Goal: Task Accomplishment & Management: Complete application form

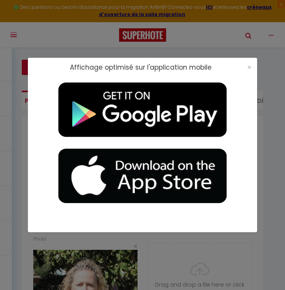
select select "28"
select select "fr"
select select "28"
select select "fr"
click at [249, 67] on span "×" at bounding box center [250, 67] width 4 height 10
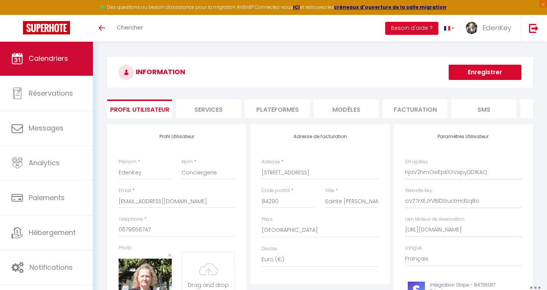
click at [49, 52] on link "Calendriers" at bounding box center [46, 58] width 93 height 34
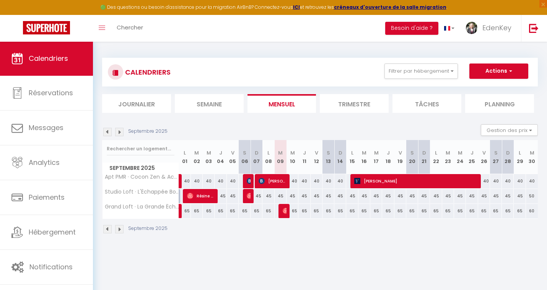
click at [117, 134] on img at bounding box center [119, 132] width 8 height 8
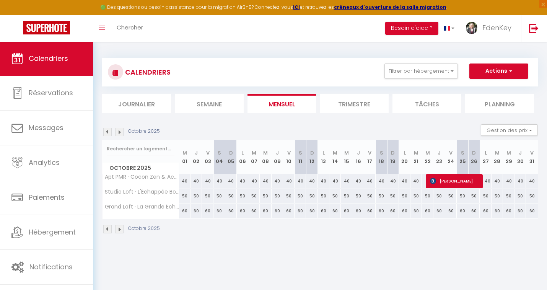
click at [117, 134] on img at bounding box center [119, 132] width 8 height 8
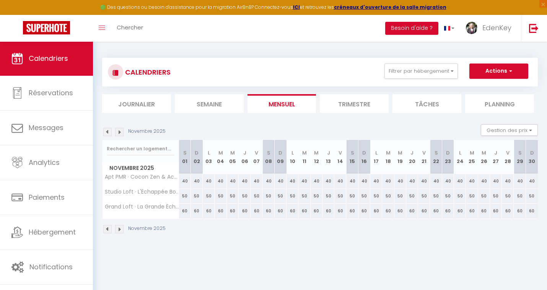
click at [117, 134] on img at bounding box center [119, 132] width 8 height 8
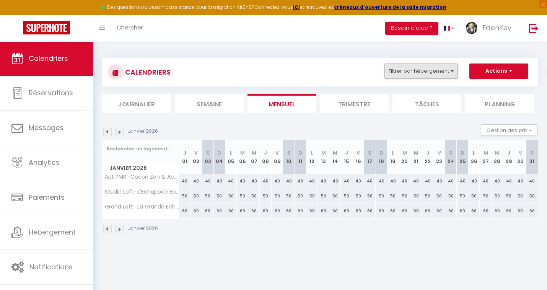
click at [285, 68] on button "Filtrer par hébergement" at bounding box center [421, 71] width 73 height 15
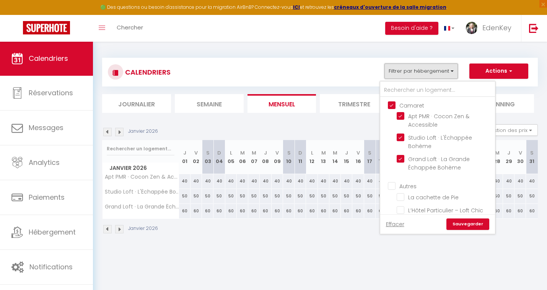
click at [285, 185] on input "Autres" at bounding box center [445, 186] width 115 height 8
checkbox input "true"
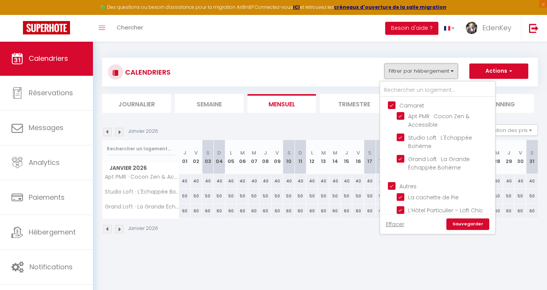
checkbox input "true"
click at [285, 227] on link "Sauvegarder" at bounding box center [468, 223] width 43 height 11
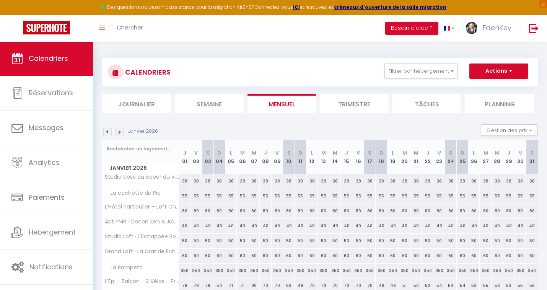
click at [124, 132] on div "Janvier 2026" at bounding box center [131, 132] width 58 height 8
click at [120, 132] on img at bounding box center [119, 132] width 8 height 8
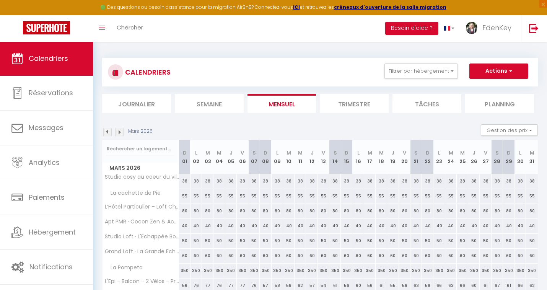
click at [120, 132] on img at bounding box center [119, 132] width 8 height 8
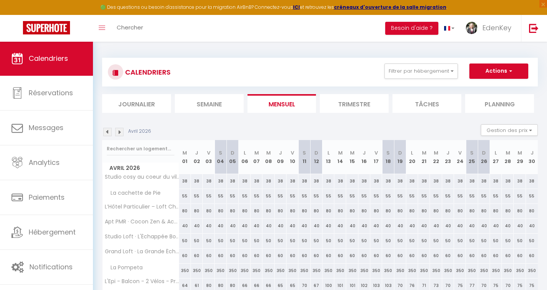
click at [120, 132] on img at bounding box center [119, 132] width 8 height 8
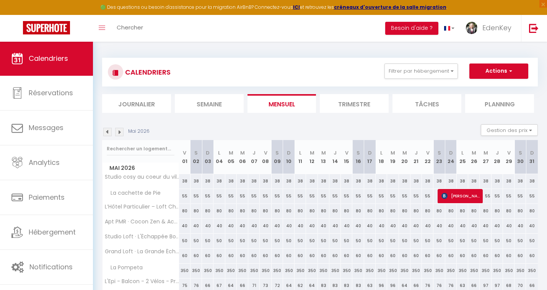
click at [120, 132] on img at bounding box center [119, 132] width 8 height 8
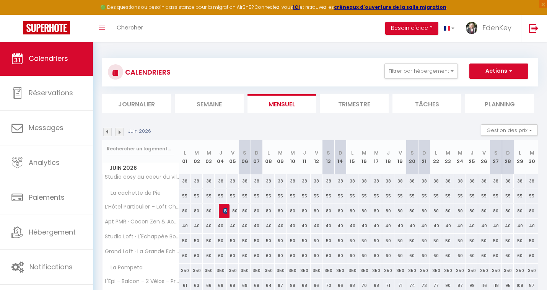
click at [234, 212] on div "80" at bounding box center [233, 211] width 12 height 14
type input "80"
type input "Ven 05 Juin 2026"
type input "[DATE]"
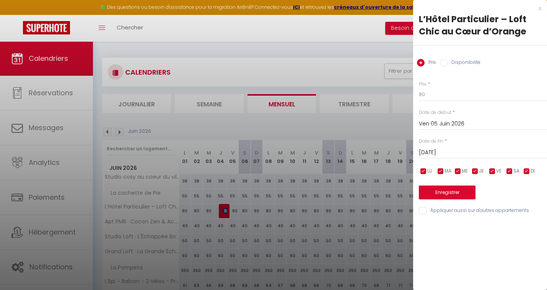
click at [285, 9] on div "x" at bounding box center [477, 8] width 128 height 9
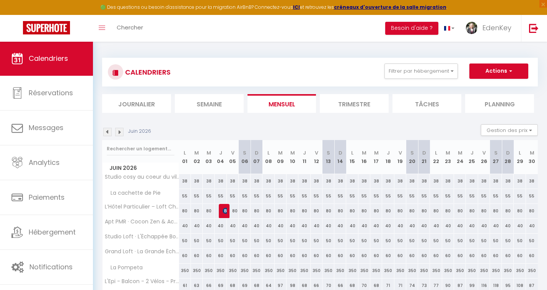
click at [285, 69] on button "Actions" at bounding box center [498, 71] width 59 height 15
click at [285, 90] on link "Nouvelle réservation" at bounding box center [491, 88] width 67 height 11
select select
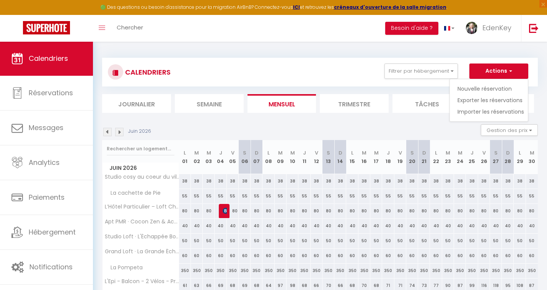
select select
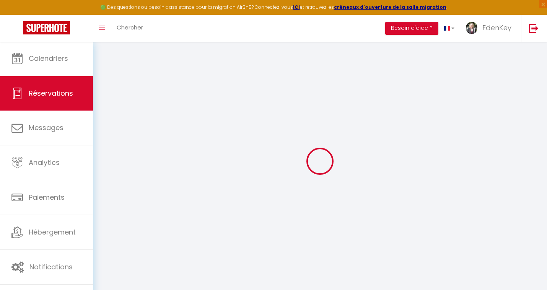
select select
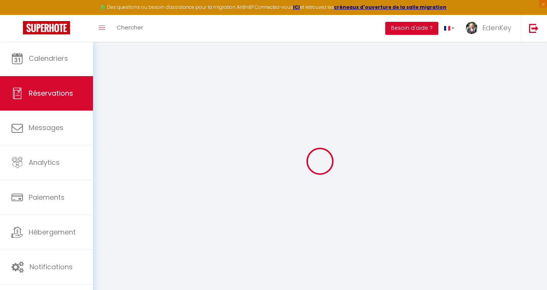
select select
checkbox input "false"
select select
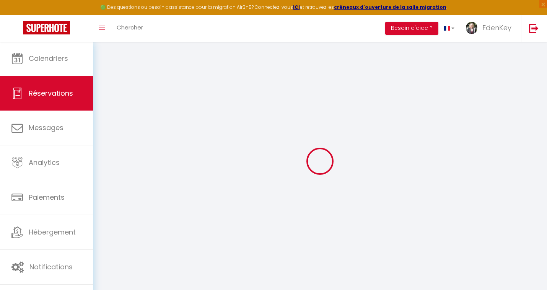
select select
checkbox input "false"
select select
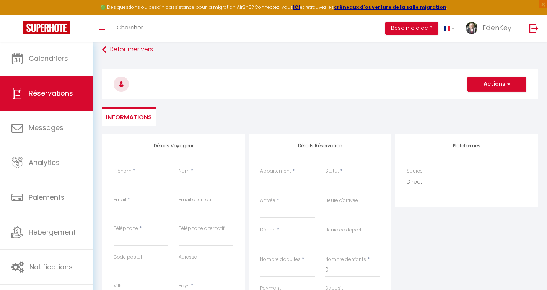
scroll to position [9, 0]
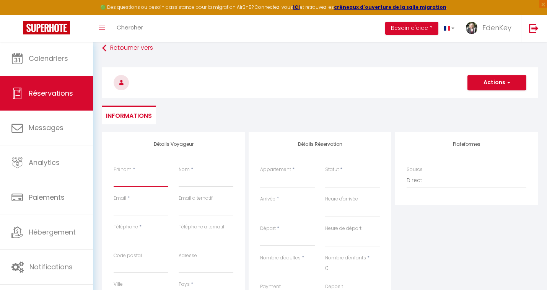
type input "G"
select select
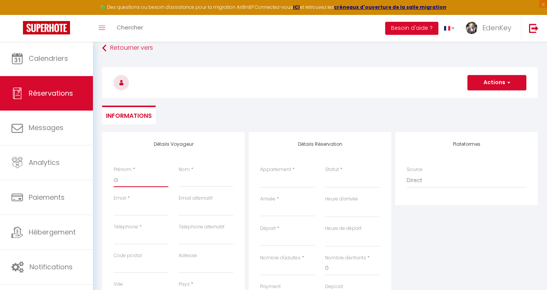
select select
checkbox input "false"
type input "Gu"
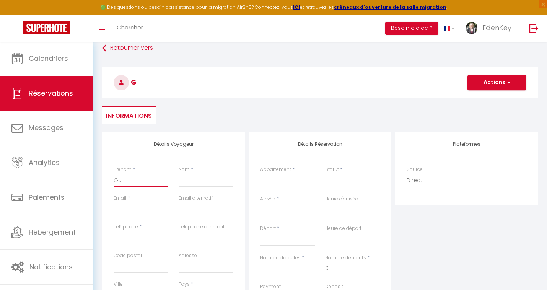
select select
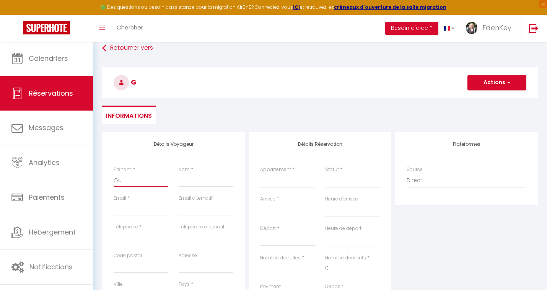
select select
checkbox input "false"
type input "Guy"
select select
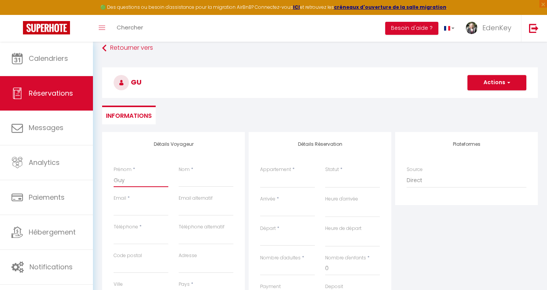
select select
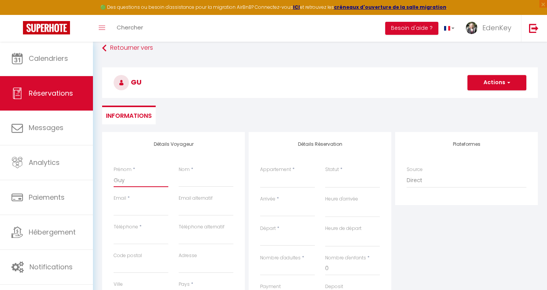
select select
checkbox input "false"
type input "Guyl"
select select
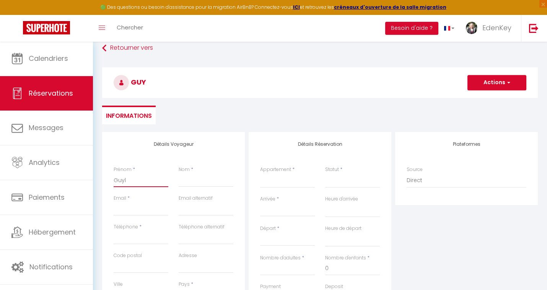
select select
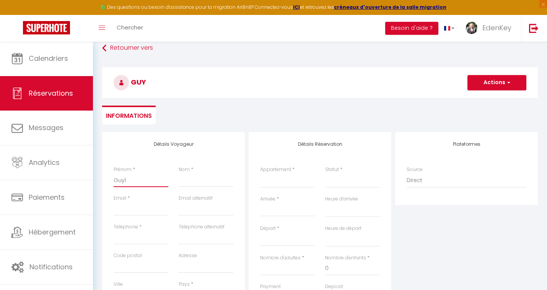
checkbox input "false"
type input "Guyla"
select select
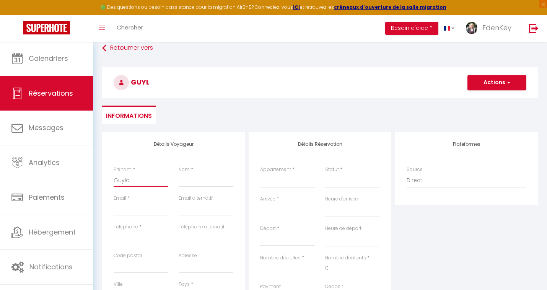
select select
checkbox input "false"
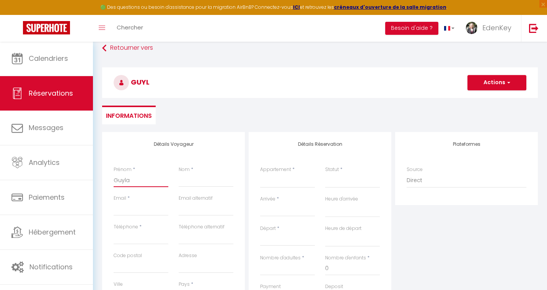
type input "Guylai"
select select
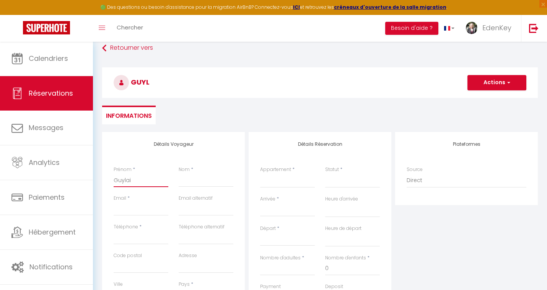
select select
checkbox input "false"
type input "Guylain"
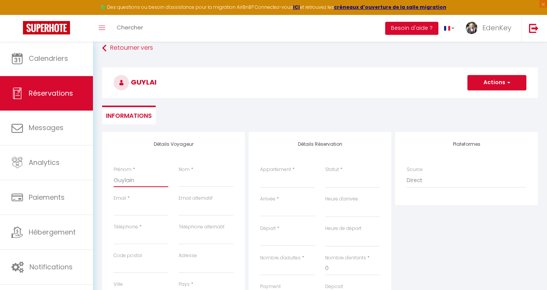
select select
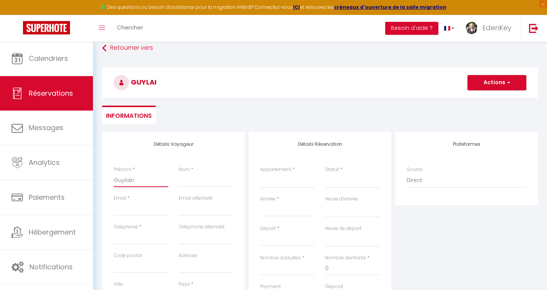
select select
checkbox input "false"
type input "[PERSON_NAME]"
select select
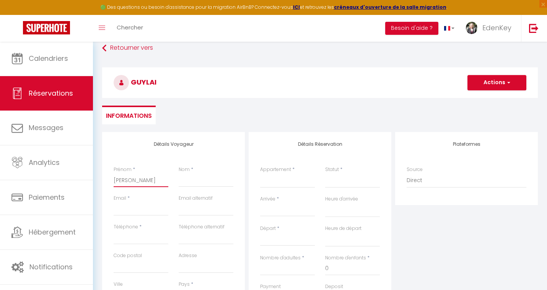
select select
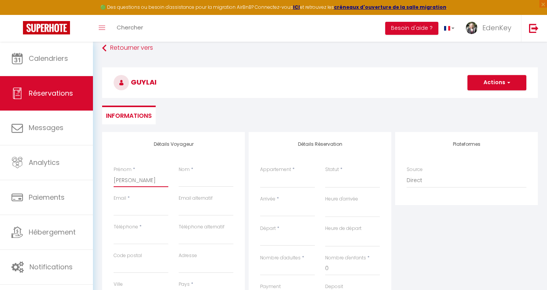
select select
checkbox input "false"
type input "[PERSON_NAME]"
type input "M"
select select
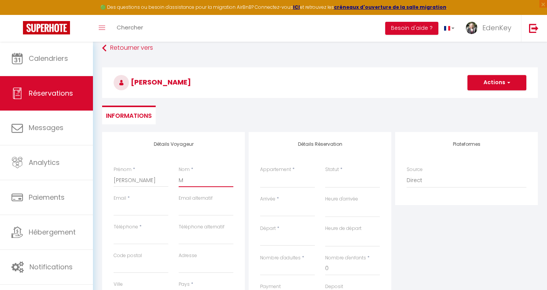
select select
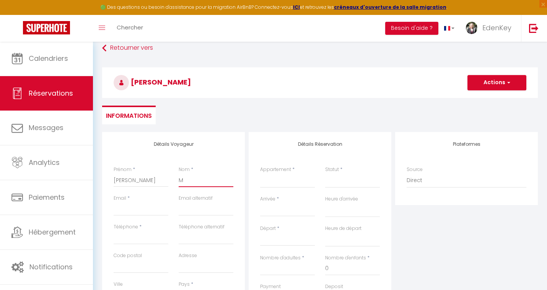
select select
checkbox input "false"
type input "Me"
select select
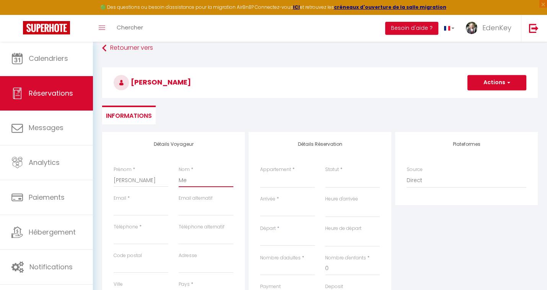
select select
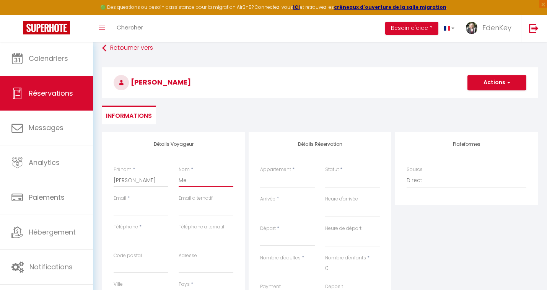
checkbox input "false"
type input "Mey"
select select
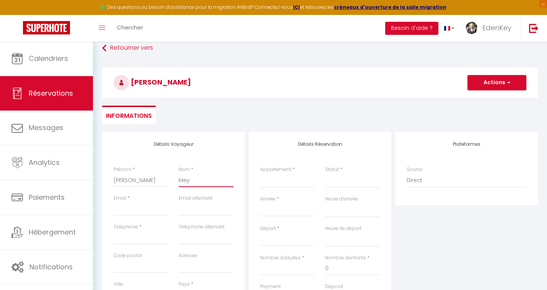
select select
checkbox input "false"
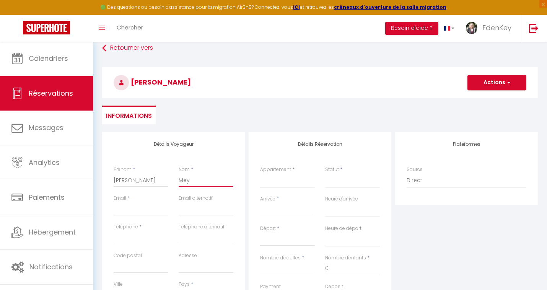
type input "Meye"
select select
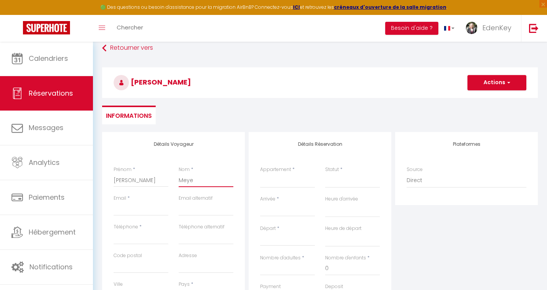
select select
checkbox input "false"
type input "[PERSON_NAME]"
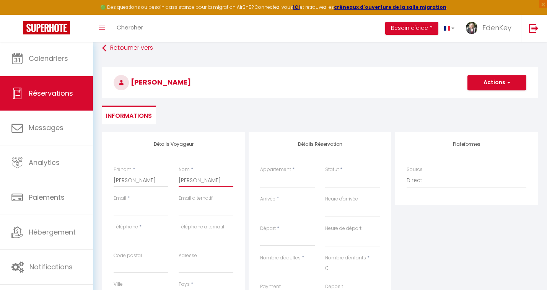
select select
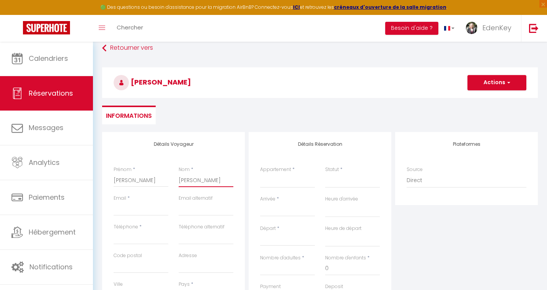
select select
checkbox input "false"
type input "[PERSON_NAME]"
click at [139, 212] on input "Email client" at bounding box center [141, 209] width 55 height 14
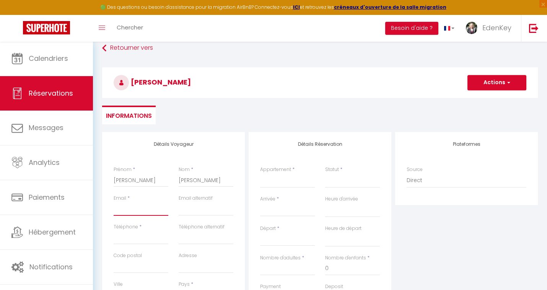
click at [140, 208] on input "Email client" at bounding box center [141, 209] width 55 height 14
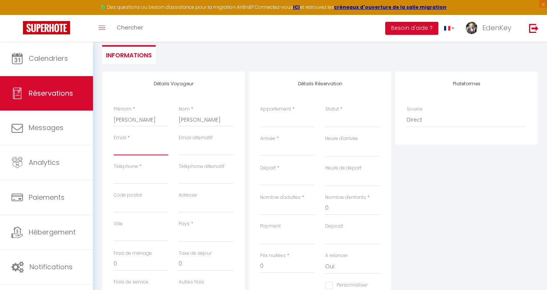
scroll to position [68, 0]
click at [231, 81] on div "Détails Voyageur Prénom * [PERSON_NAME] * Meyer Email * Email alternatif Téléph…" at bounding box center [173, 210] width 143 height 274
paste input "‪[PHONE_NUMBER]‬"
type input "‪[PHONE_NUMBER]‬"
select select
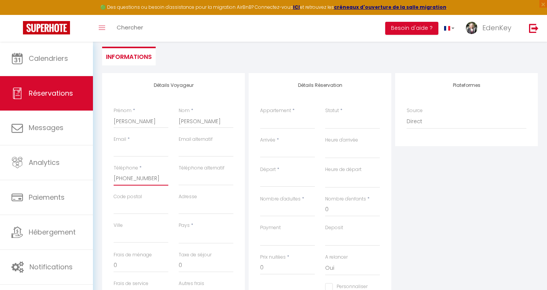
select select
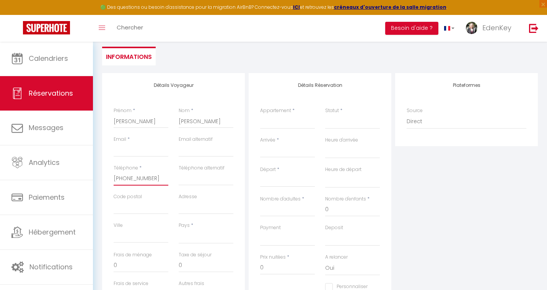
select select
checkbox input "false"
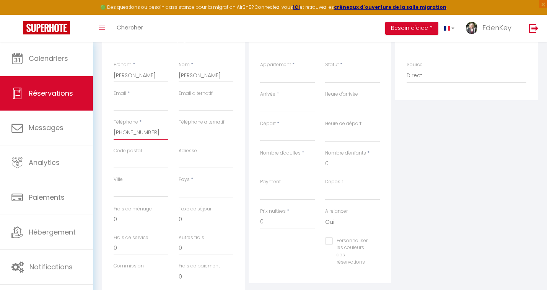
scroll to position [145, 0]
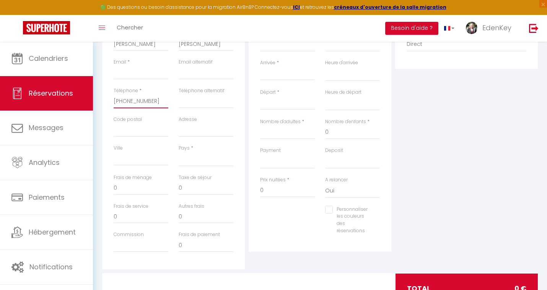
click at [122, 185] on input "0" at bounding box center [141, 188] width 55 height 14
type input "‪[PHONE_NUMBER]‬"
click at [119, 186] on input "0" at bounding box center [141, 188] width 55 height 14
select select
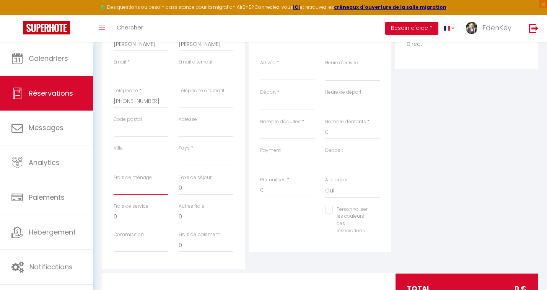
select select
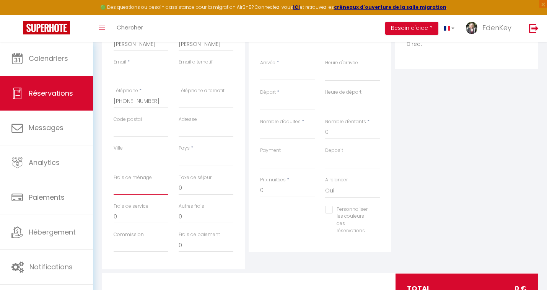
checkbox input "false"
type input "3"
select select
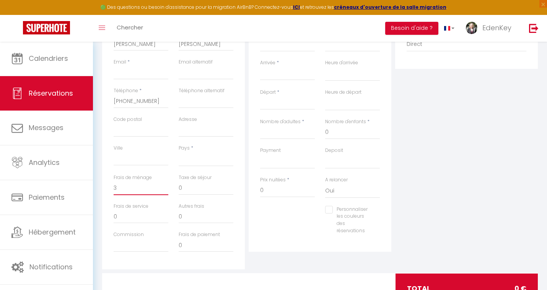
select select
checkbox input "false"
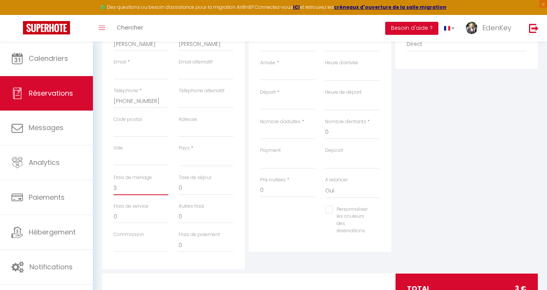
type input "38"
select select
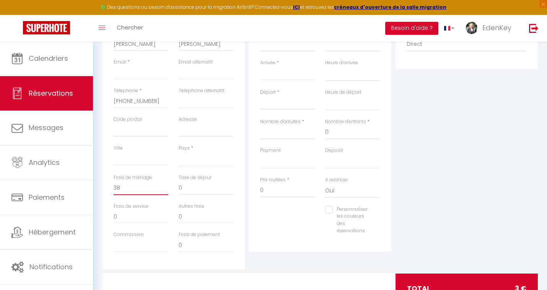
select select
checkbox input "false"
type input "38"
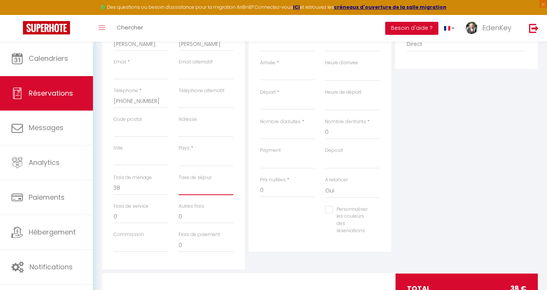
select select
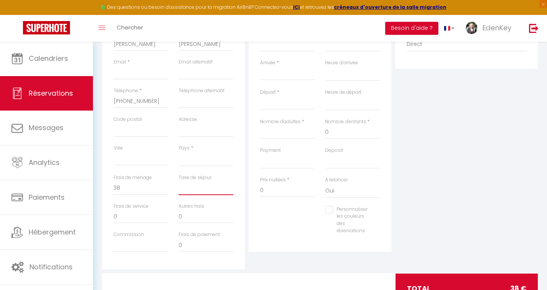
select select
checkbox input "false"
type input "2"
select select
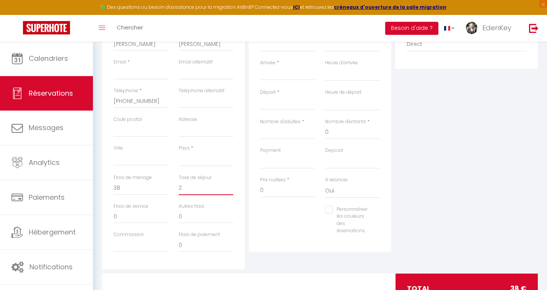
select select
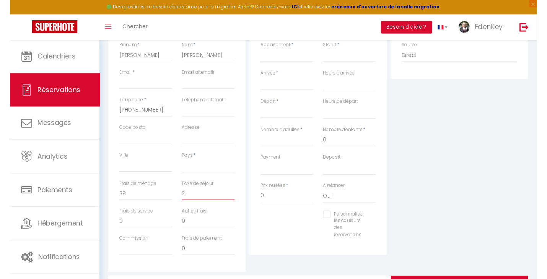
scroll to position [122, 0]
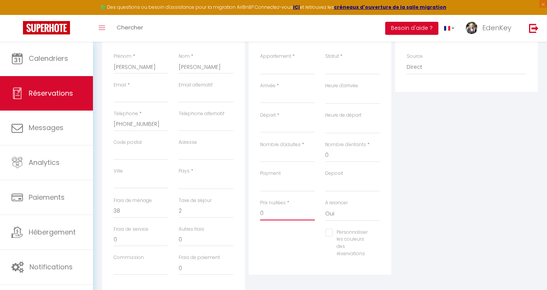
click at [271, 214] on input "0" at bounding box center [287, 214] width 55 height 14
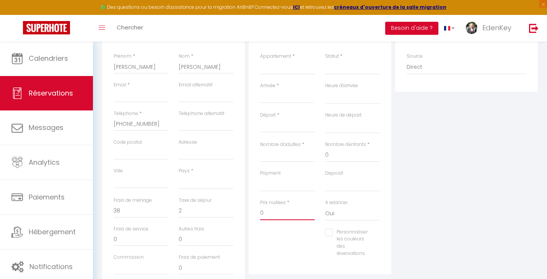
drag, startPoint x: 271, startPoint y: 210, endPoint x: 256, endPoint y: 208, distance: 15.2
click at [256, 208] on div "Prix nuitées * 0" at bounding box center [287, 213] width 65 height 29
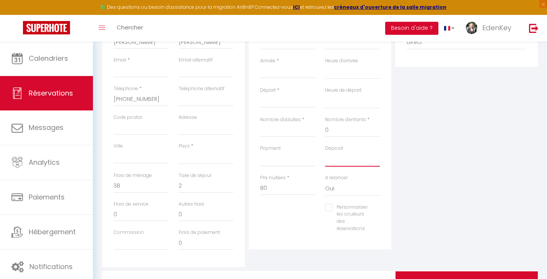
scroll to position [115, 0]
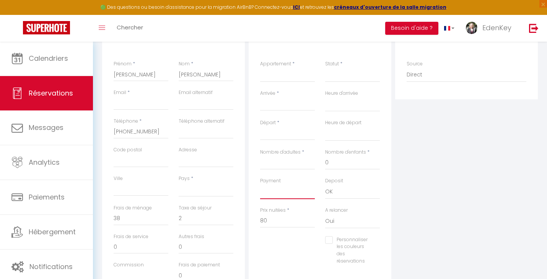
click at [285, 161] on input "Nombre d'adultes" at bounding box center [287, 163] width 55 height 14
click at [278, 104] on input "Arrivée" at bounding box center [287, 105] width 55 height 10
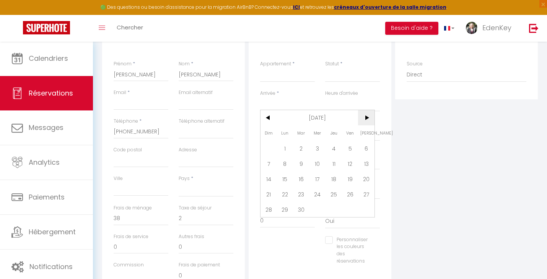
click at [285, 117] on span ">" at bounding box center [366, 117] width 16 height 15
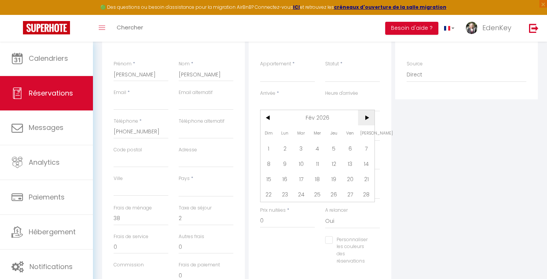
click at [285, 117] on span ">" at bounding box center [366, 117] width 16 height 15
click at [285, 150] on span "5" at bounding box center [350, 148] width 16 height 15
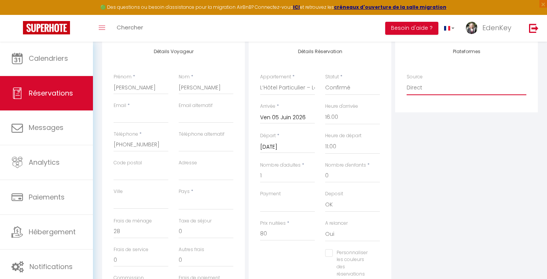
scroll to position [163, 0]
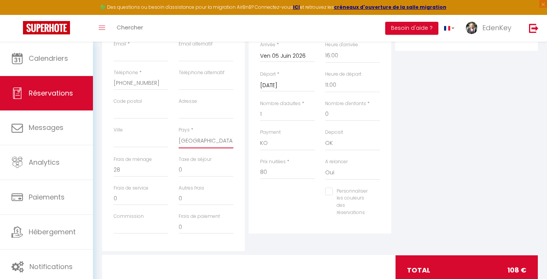
click at [135, 170] on input "28" at bounding box center [141, 170] width 55 height 14
click at [130, 171] on input "28" at bounding box center [141, 170] width 55 height 14
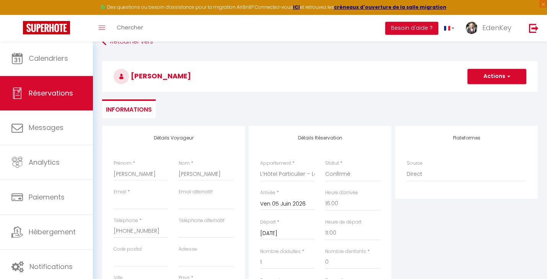
scroll to position [0, 0]
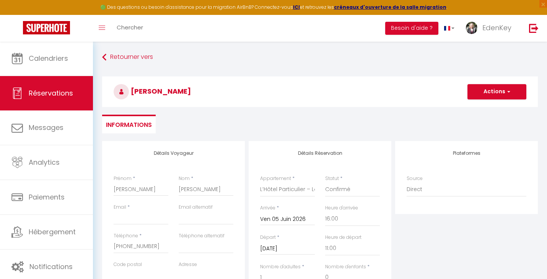
click at [285, 88] on button "Actions" at bounding box center [497, 91] width 59 height 15
click at [285, 109] on link "Enregistrer" at bounding box center [489, 109] width 60 height 10
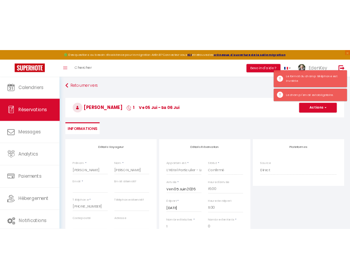
scroll to position [4, 0]
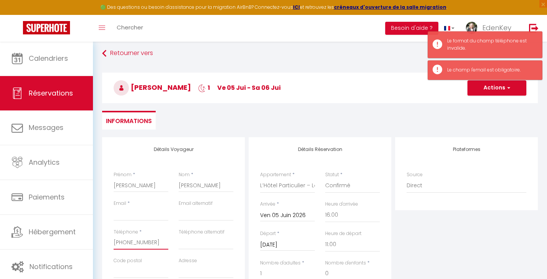
click at [125, 241] on input "‪[PHONE_NUMBER]‬" at bounding box center [141, 243] width 55 height 14
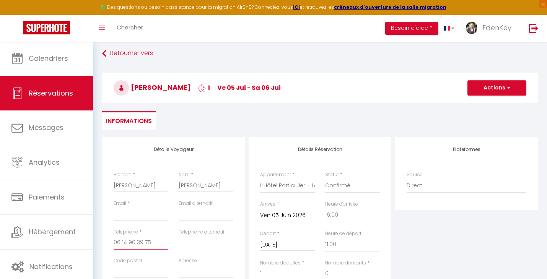
click at [145, 241] on input "06 14 90 39 75‬" at bounding box center [141, 243] width 55 height 14
click at [285, 93] on button "Actions" at bounding box center [497, 87] width 59 height 15
click at [285, 106] on link "Enregistrer" at bounding box center [489, 105] width 60 height 10
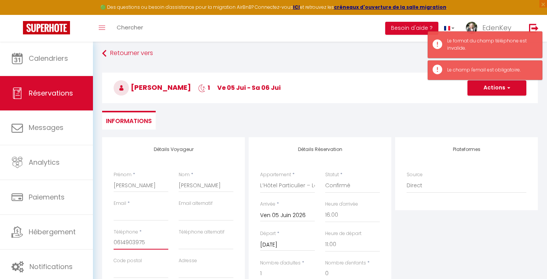
click at [138, 243] on input "0614903975‬" at bounding box center [141, 243] width 55 height 14
click at [165, 240] on input "0614903975‬" at bounding box center [141, 243] width 55 height 14
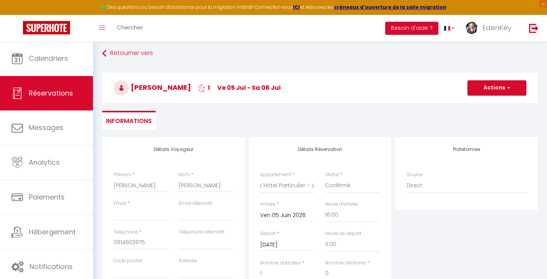
click at [224, 125] on ul "Informations" at bounding box center [320, 120] width 436 height 19
click at [121, 243] on input "0614903975‬" at bounding box center [141, 243] width 55 height 14
click at [285, 91] on button "Actions" at bounding box center [497, 87] width 59 height 15
click at [285, 106] on link "Enregistrer" at bounding box center [489, 105] width 60 height 10
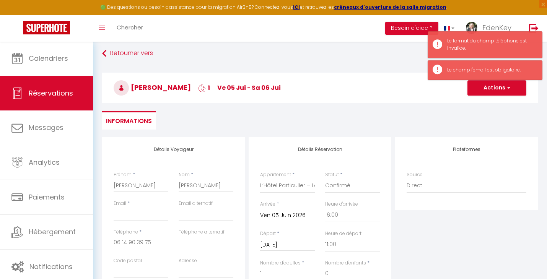
click at [285, 119] on ul "Informations" at bounding box center [320, 120] width 436 height 19
click at [285, 110] on div "Retourner vers [PERSON_NAME] 1 ve 05 Jui - sa 06 Jui Actions Enregistrer Action…" at bounding box center [320, 92] width 446 height 91
click at [136, 249] on input "06 14 90 39 75‬" at bounding box center [141, 243] width 55 height 14
drag, startPoint x: 138, startPoint y: 244, endPoint x: 104, endPoint y: 240, distance: 33.5
click at [104, 240] on div "Détails Voyageur Prénom * [PERSON_NAME] * Meyer Email * Email alternatif Téléph…" at bounding box center [173, 274] width 143 height 274
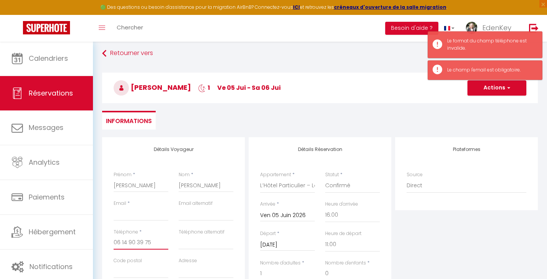
click at [125, 240] on input "06 14 90 39 75‬" at bounding box center [141, 243] width 55 height 14
click at [144, 214] on input "Email client" at bounding box center [141, 214] width 55 height 14
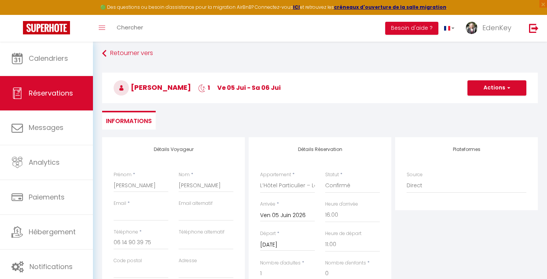
click at [285, 117] on ul "Informations" at bounding box center [320, 120] width 436 height 19
drag, startPoint x: 157, startPoint y: 244, endPoint x: 109, endPoint y: 241, distance: 47.9
click at [109, 241] on div "Téléphone * [PHONE_NUMBER]‬" at bounding box center [141, 243] width 65 height 29
click at [125, 241] on input "06 14 90 39 75‬" at bounding box center [141, 243] width 55 height 14
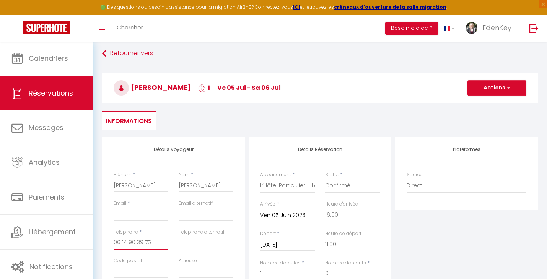
click at [125, 241] on input "06 14 90 39 75‬" at bounding box center [141, 243] width 55 height 14
click at [190, 214] on input "email" at bounding box center [206, 214] width 55 height 14
click at [181, 215] on input "email" at bounding box center [206, 214] width 55 height 14
paste input "06 14 90 39 75‬"
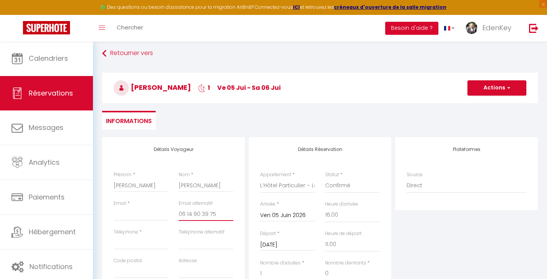
click at [129, 242] on input "Téléphone" at bounding box center [141, 243] width 55 height 14
click at [127, 244] on input "Téléphone" at bounding box center [141, 243] width 55 height 14
click at [146, 214] on input "Email client" at bounding box center [141, 214] width 55 height 14
click at [228, 162] on div "Détails Voyageur Prénom * [PERSON_NAME] * Meyer Email * Email alternatif [PHONE…" at bounding box center [173, 274] width 143 height 274
click at [200, 212] on input "06 14 90 39 75‬" at bounding box center [206, 214] width 55 height 14
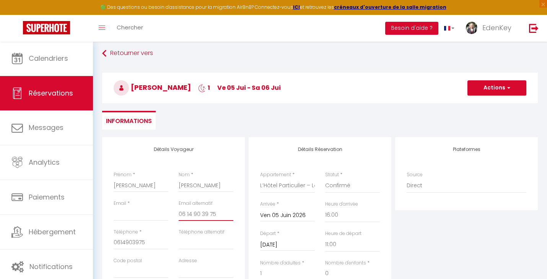
click at [200, 212] on input "06 14 90 39 75‬" at bounding box center [206, 214] width 55 height 14
click at [267, 134] on div "Retourner vers [PERSON_NAME] 1 ve 05 Jui - sa 06 Jui Actions Enregistrer Action…" at bounding box center [320, 92] width 446 height 91
click at [285, 86] on button "Actions" at bounding box center [497, 87] width 59 height 15
click at [285, 105] on link "Enregistrer" at bounding box center [489, 105] width 60 height 10
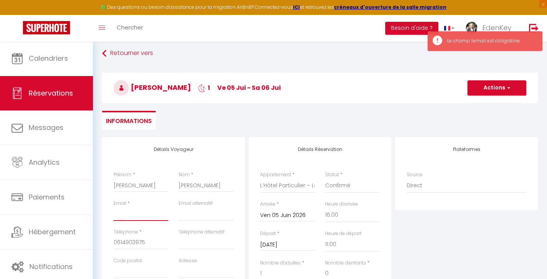
click at [145, 215] on input "Email client" at bounding box center [141, 214] width 55 height 14
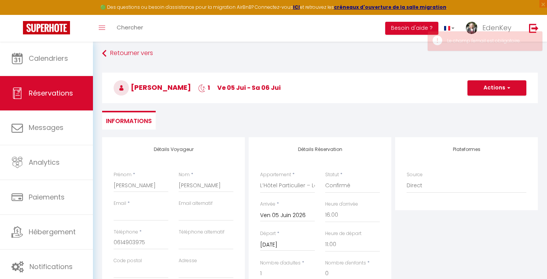
click at [285, 115] on ul "Informations" at bounding box center [320, 120] width 436 height 19
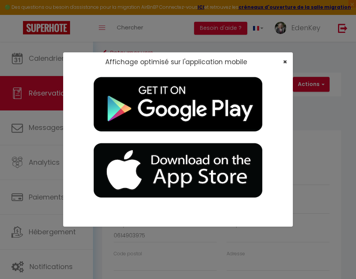
click at [285, 63] on span "×" at bounding box center [285, 62] width 4 height 10
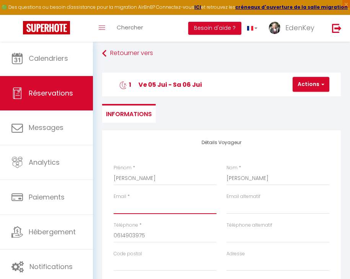
click at [128, 206] on input "Email client" at bounding box center [165, 207] width 103 height 14
paste input "[EMAIL_ADDRESS][DOMAIN_NAME]"
click at [196, 129] on div "Retourner vers [PERSON_NAME] 1 ve 05 Jui - sa 06 Jui Actions Enregistrer Action…" at bounding box center [221, 89] width 249 height 84
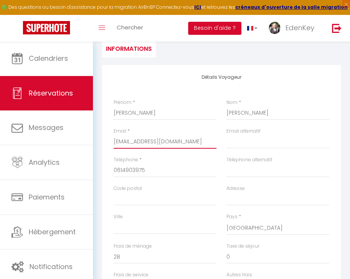
scroll to position [134, 0]
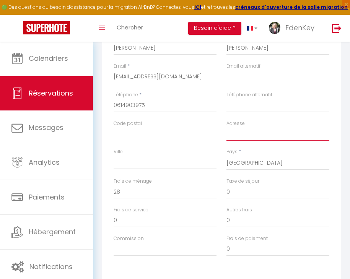
paste input "[PERSON_NAME] [STREET_ADDRESS] Mail : [EMAIL_ADDRESS][DOMAIN_NAME]"
click at [252, 133] on input "[PERSON_NAME] [STREET_ADDRESS] Mail : [EMAIL_ADDRESS][DOMAIN_NAME]" at bounding box center [278, 134] width 103 height 14
drag, startPoint x: 252, startPoint y: 133, endPoint x: 217, endPoint y: 130, distance: 35.0
click at [217, 130] on div "Code postal Adresse [PERSON_NAME] [STREET_ADDRESS] Mail : [EMAIL_ADDRESS][DOMAI…" at bounding box center [222, 134] width 226 height 29
click at [260, 132] on input "[PERSON_NAME] [STREET_ADDRESS] Mail : [EMAIL_ADDRESS][DOMAIN_NAME]" at bounding box center [278, 134] width 103 height 14
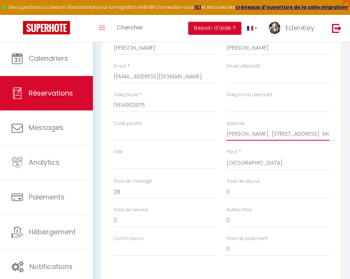
click at [260, 132] on input "[PERSON_NAME] [STREET_ADDRESS] Mail : [EMAIL_ADDRESS][DOMAIN_NAME]" at bounding box center [278, 134] width 103 height 14
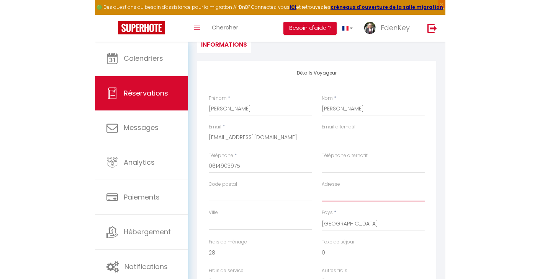
scroll to position [0, 0]
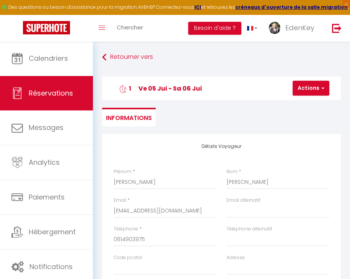
click at [285, 93] on button "Actions" at bounding box center [311, 88] width 37 height 15
click at [285, 106] on link "Enregistrer" at bounding box center [317, 105] width 60 height 10
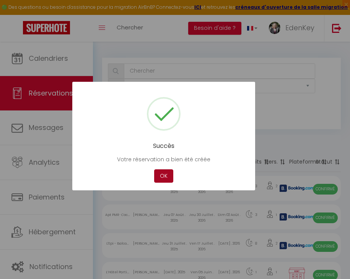
click at [162, 178] on button "OK" at bounding box center [163, 176] width 19 height 13
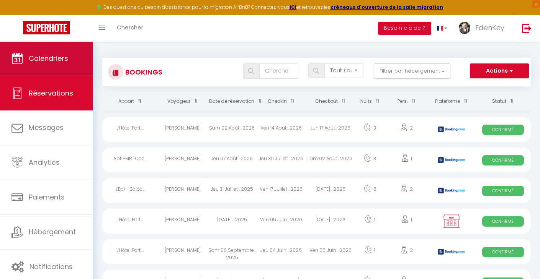
click at [57, 61] on span "Calendriers" at bounding box center [48, 59] width 39 height 10
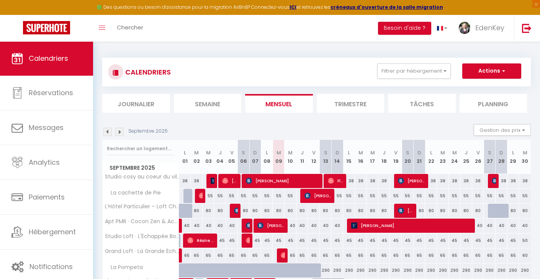
click at [105, 130] on img at bounding box center [107, 132] width 8 height 8
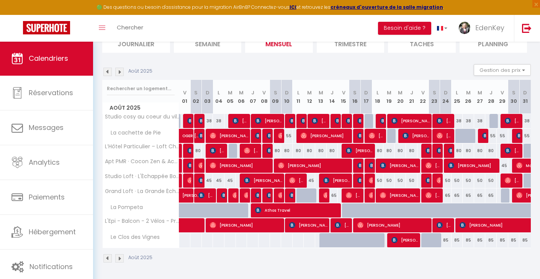
click at [121, 70] on img at bounding box center [119, 72] width 8 height 8
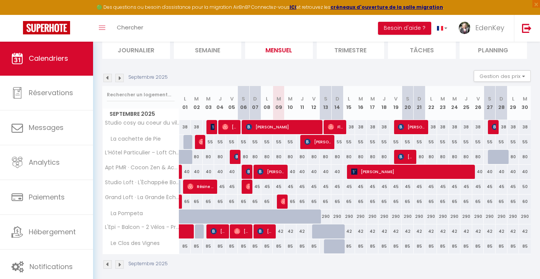
scroll to position [60, 0]
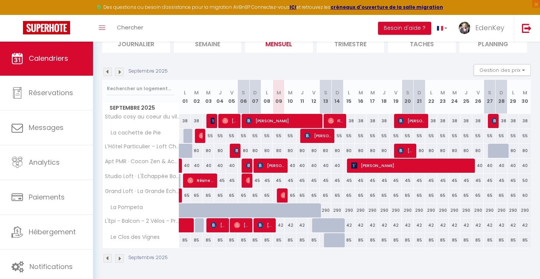
click at [106, 71] on img at bounding box center [107, 72] width 8 height 8
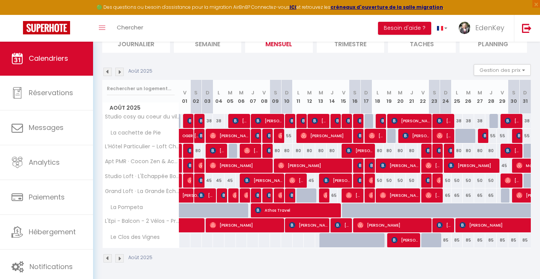
click at [285, 243] on span "[PERSON_NAME]" at bounding box center [404, 240] width 27 height 15
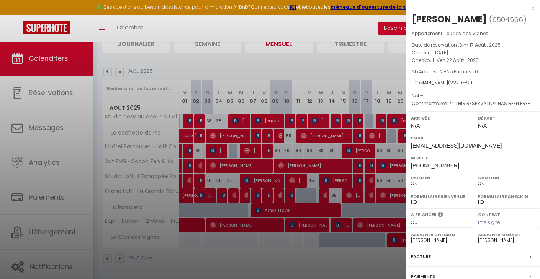
click at [285, 19] on div "[PERSON_NAME]" at bounding box center [448, 19] width 75 height 12
copy div "[PERSON_NAME] ( 6504566 )"
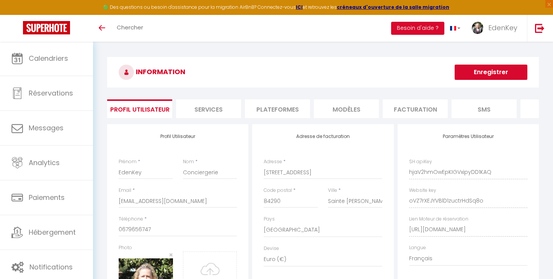
select select "28"
select select "fr"
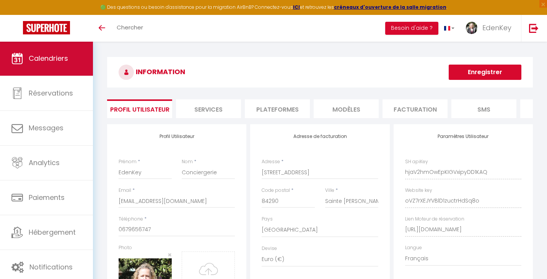
click at [55, 65] on link "Calendriers" at bounding box center [46, 58] width 93 height 34
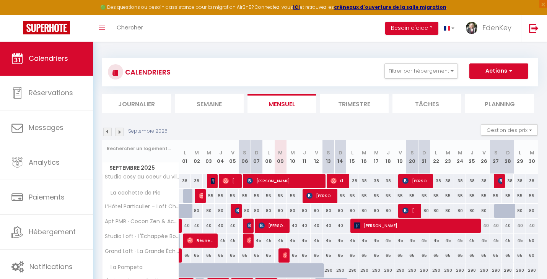
click at [108, 131] on img at bounding box center [107, 132] width 8 height 8
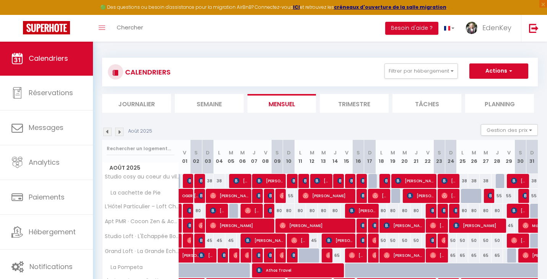
click at [108, 131] on img at bounding box center [107, 132] width 8 height 8
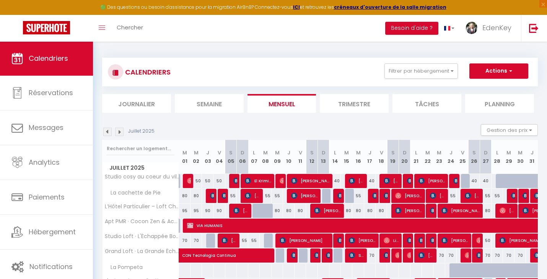
click at [108, 130] on img at bounding box center [107, 132] width 8 height 8
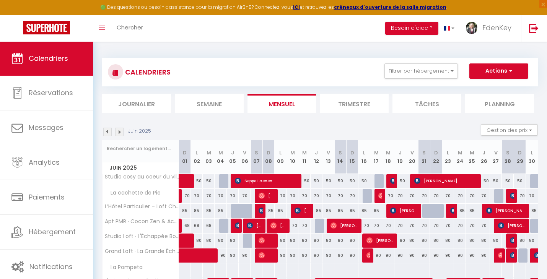
scroll to position [60, 0]
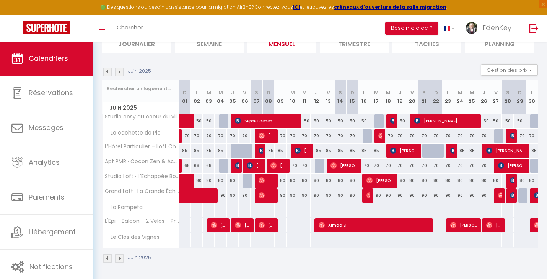
click at [260, 150] on img at bounding box center [262, 151] width 6 height 6
select select "OK"
select select "KO"
select select "0"
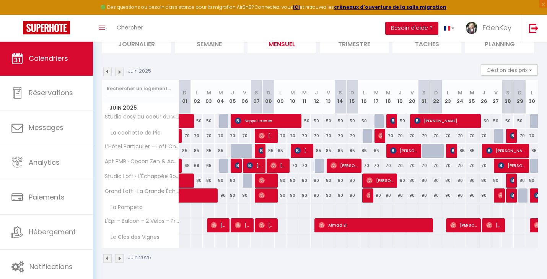
select select "1"
select select
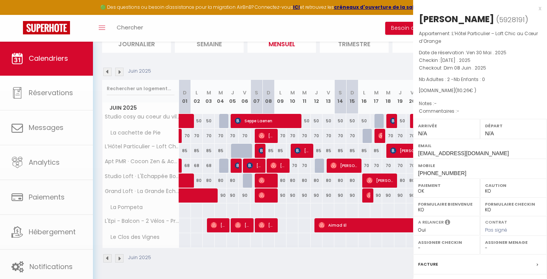
select select "45909"
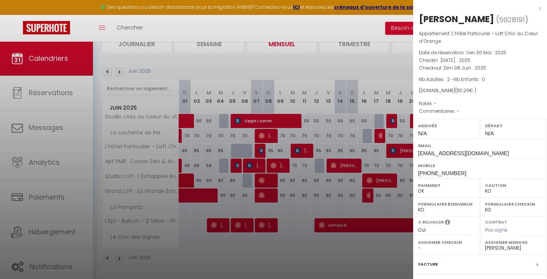
click at [260, 150] on div at bounding box center [273, 139] width 547 height 279
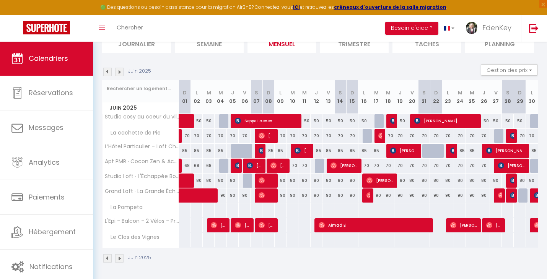
click at [303, 152] on span "Francois Ruegg" at bounding box center [303, 150] width 16 height 15
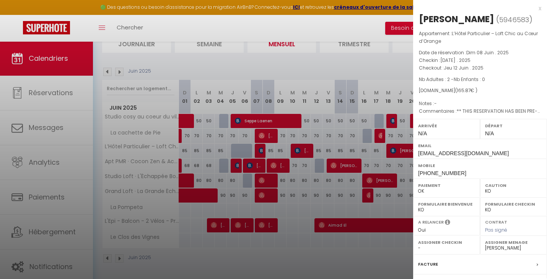
click at [303, 152] on div at bounding box center [273, 139] width 547 height 279
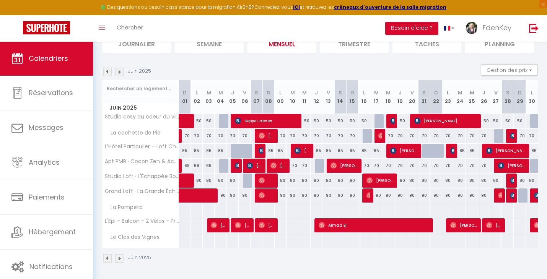
click at [401, 153] on span "Gerard Frey" at bounding box center [404, 150] width 28 height 15
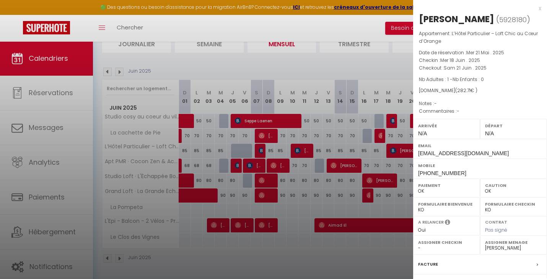
click at [401, 153] on div at bounding box center [273, 139] width 547 height 279
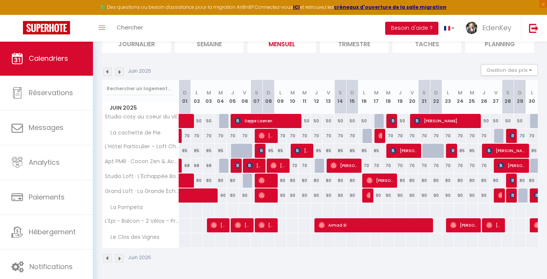
click at [452, 152] on img at bounding box center [453, 151] width 6 height 6
select select "KO"
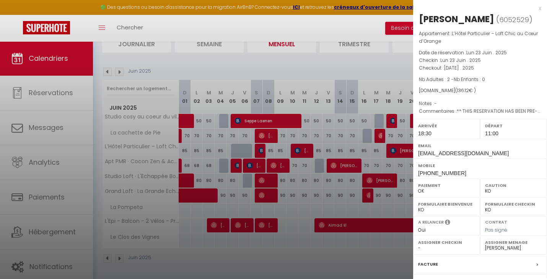
click at [370, 55] on div at bounding box center [273, 139] width 547 height 279
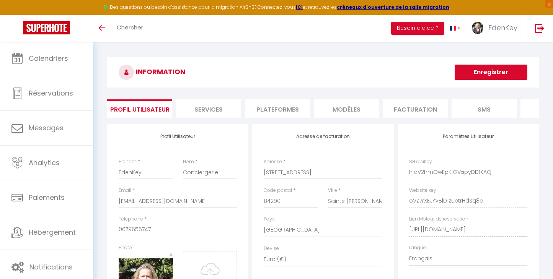
select select "28"
select select "fr"
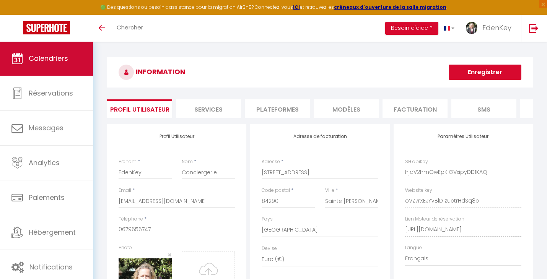
click at [51, 65] on link "Calendriers" at bounding box center [46, 58] width 93 height 34
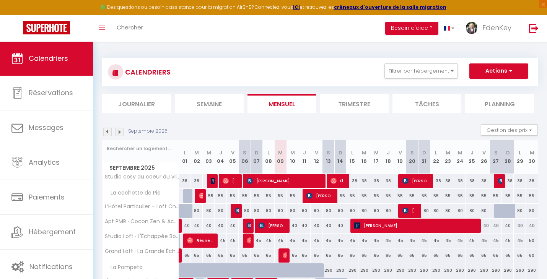
click at [117, 130] on img at bounding box center [119, 132] width 8 height 8
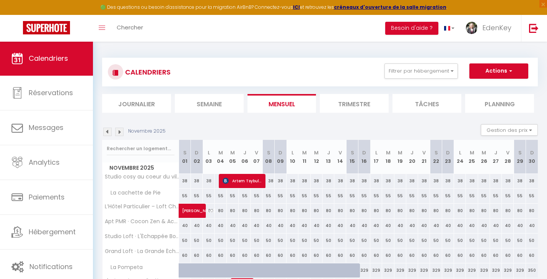
click at [117, 130] on img at bounding box center [119, 132] width 8 height 8
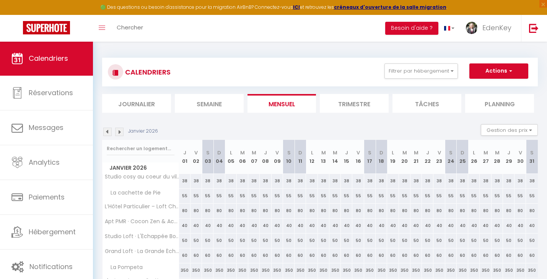
click at [119, 132] on img at bounding box center [119, 132] width 8 height 8
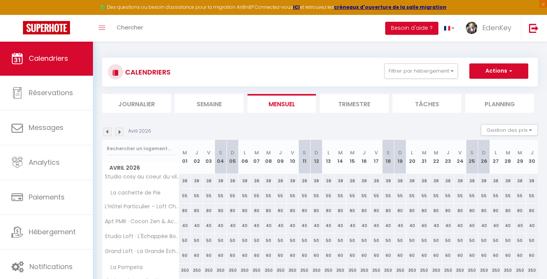
click at [119, 132] on img at bounding box center [119, 132] width 8 height 8
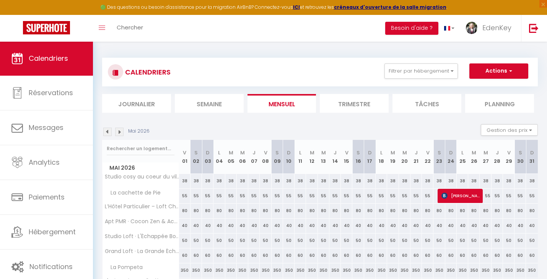
click at [215, 3] on div "🟢 Des questions ou besoin d'assistance pour la migration AirBnB? Connectez-vous…" at bounding box center [273, 7] width 547 height 15
